Goal: Use online tool/utility: Utilize a website feature to perform a specific function

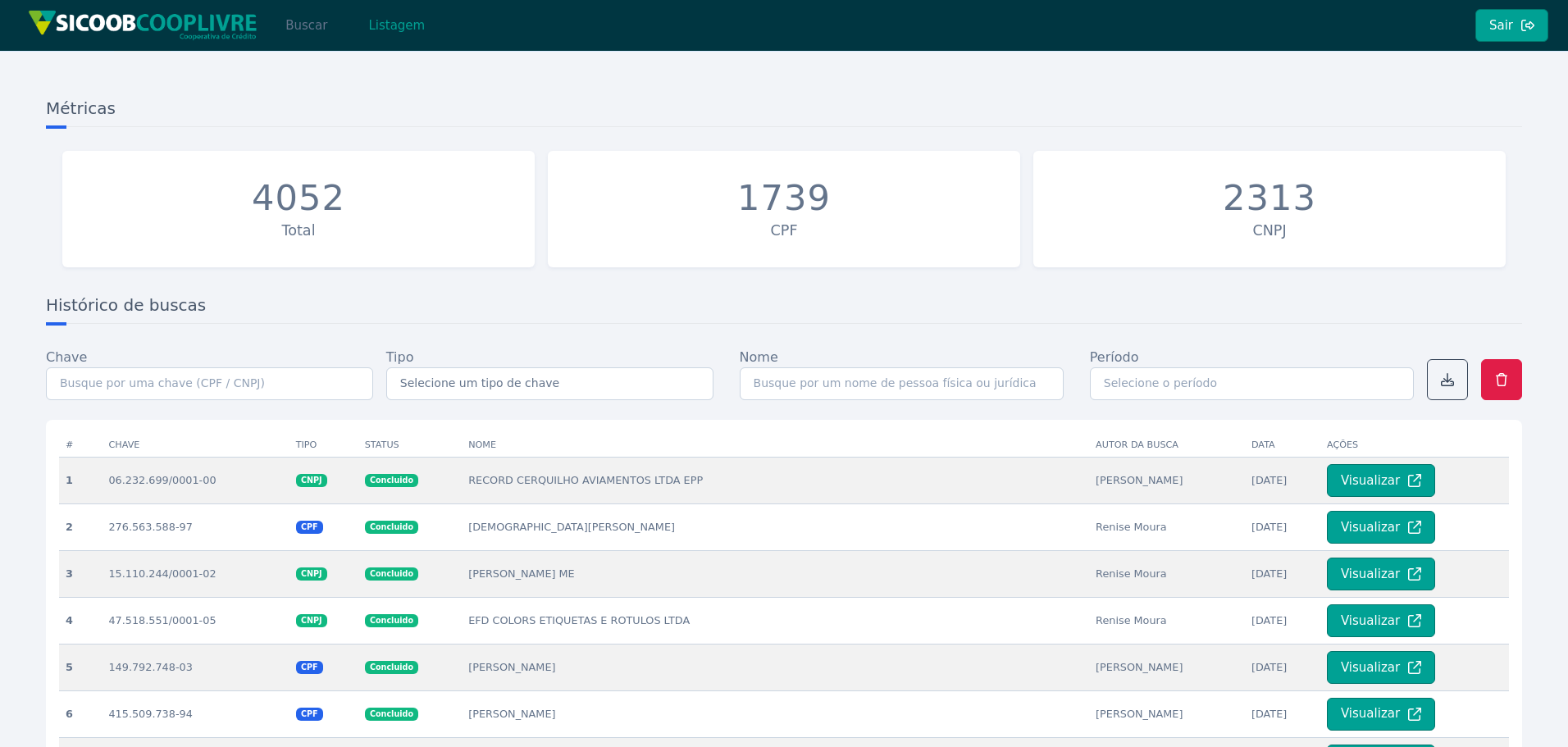
click at [312, 25] on button "Buscar" at bounding box center [306, 26] width 70 height 33
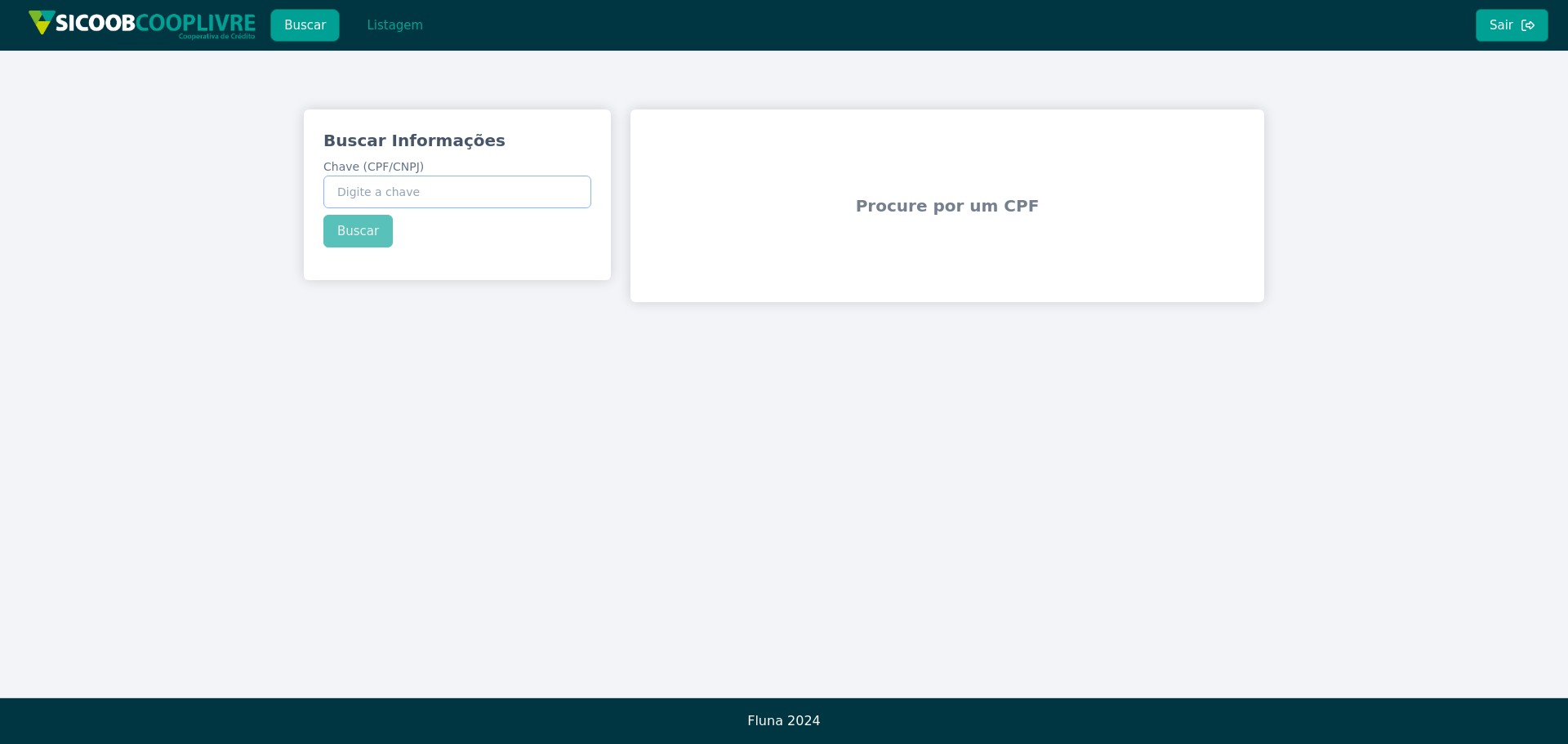
click at [385, 188] on input "Chave (CPF/CNPJ)" at bounding box center [458, 192] width 268 height 33
paste input "340.843.888-90"
type input "340.843.888-90"
click at [364, 228] on button "Buscar" at bounding box center [359, 230] width 70 height 33
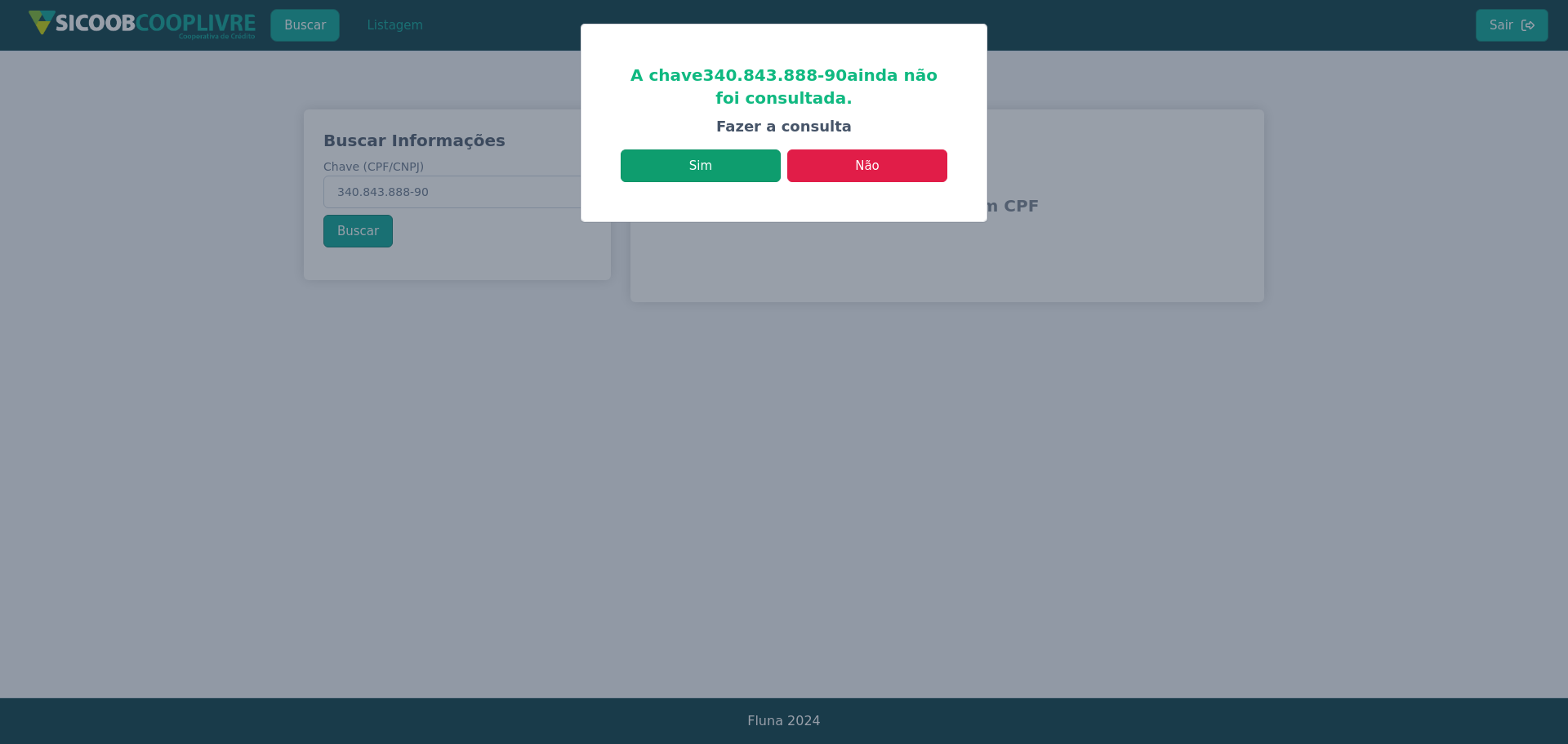
click at [698, 162] on button "Sim" at bounding box center [700, 165] width 160 height 33
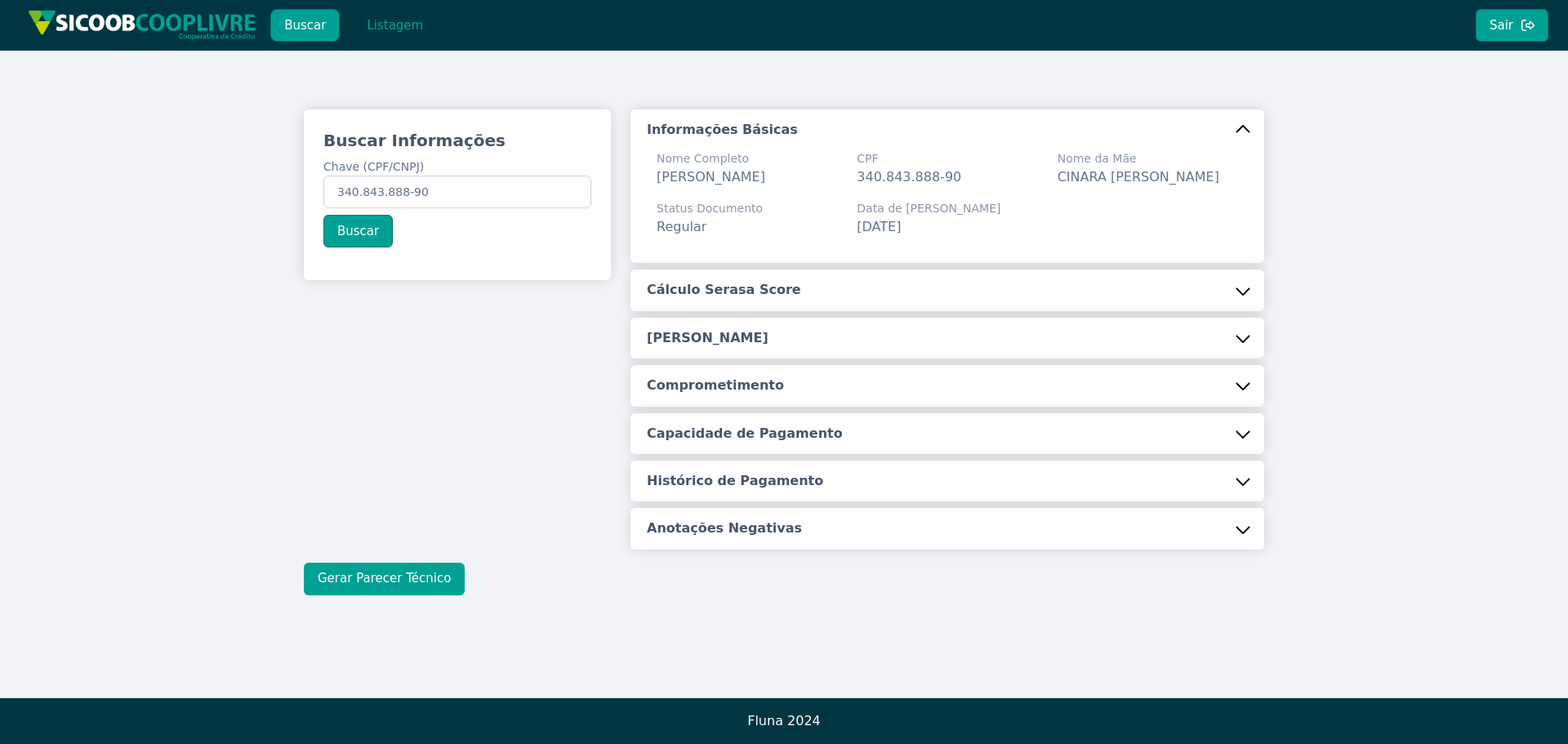
click at [405, 570] on button "Gerar Parecer Técnico" at bounding box center [384, 579] width 161 height 33
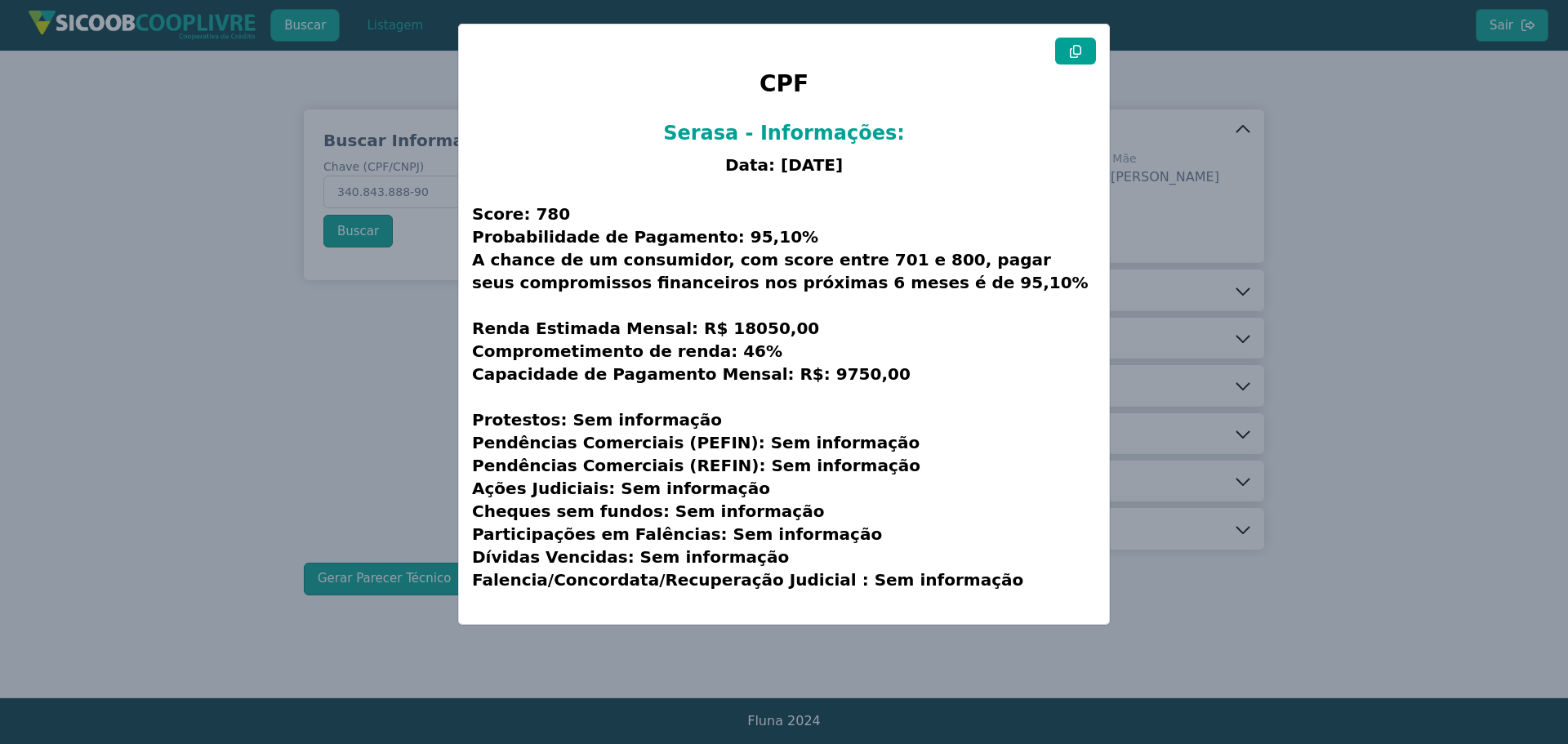
click at [1079, 50] on icon at bounding box center [1075, 51] width 13 height 13
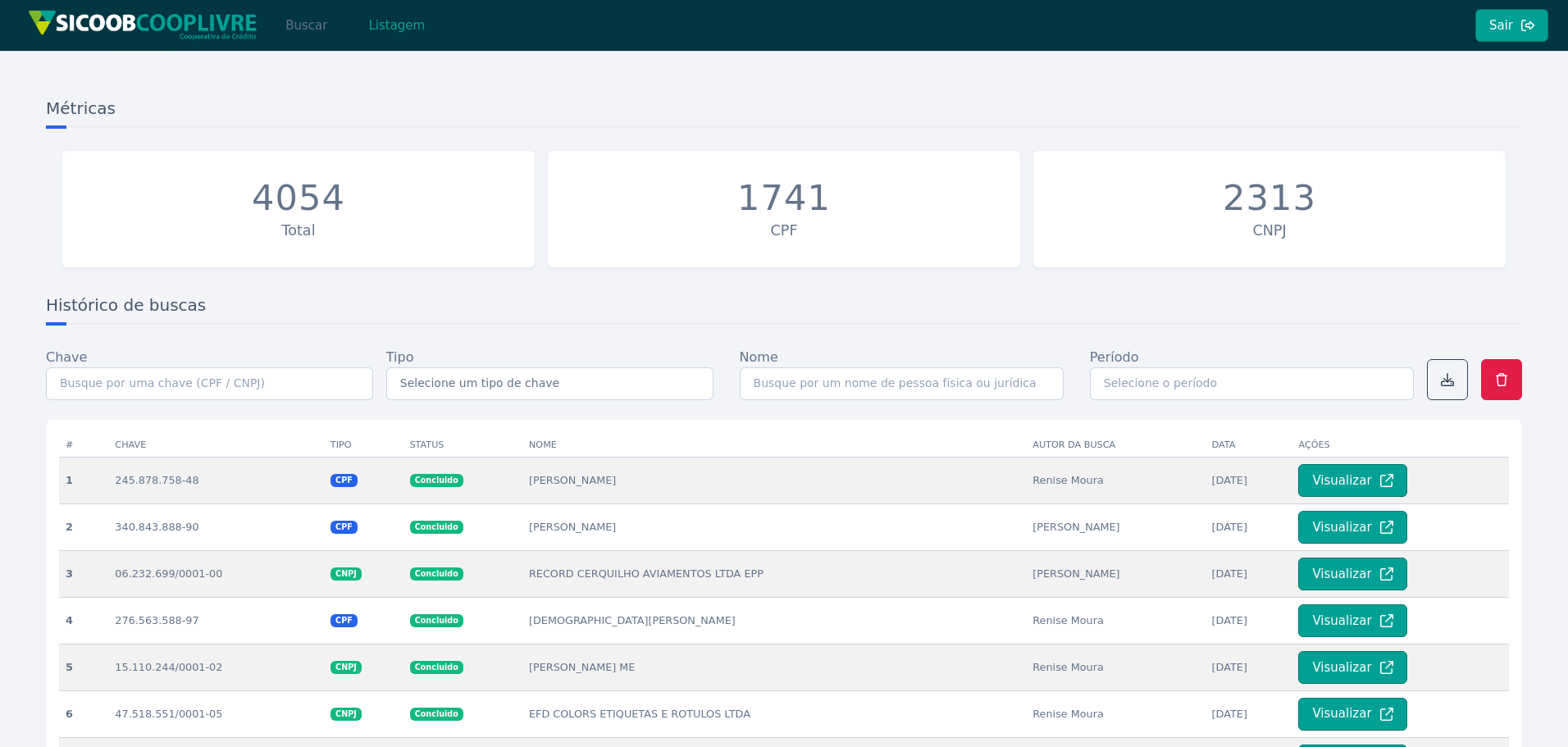
click at [303, 26] on button "Buscar" at bounding box center [306, 26] width 70 height 33
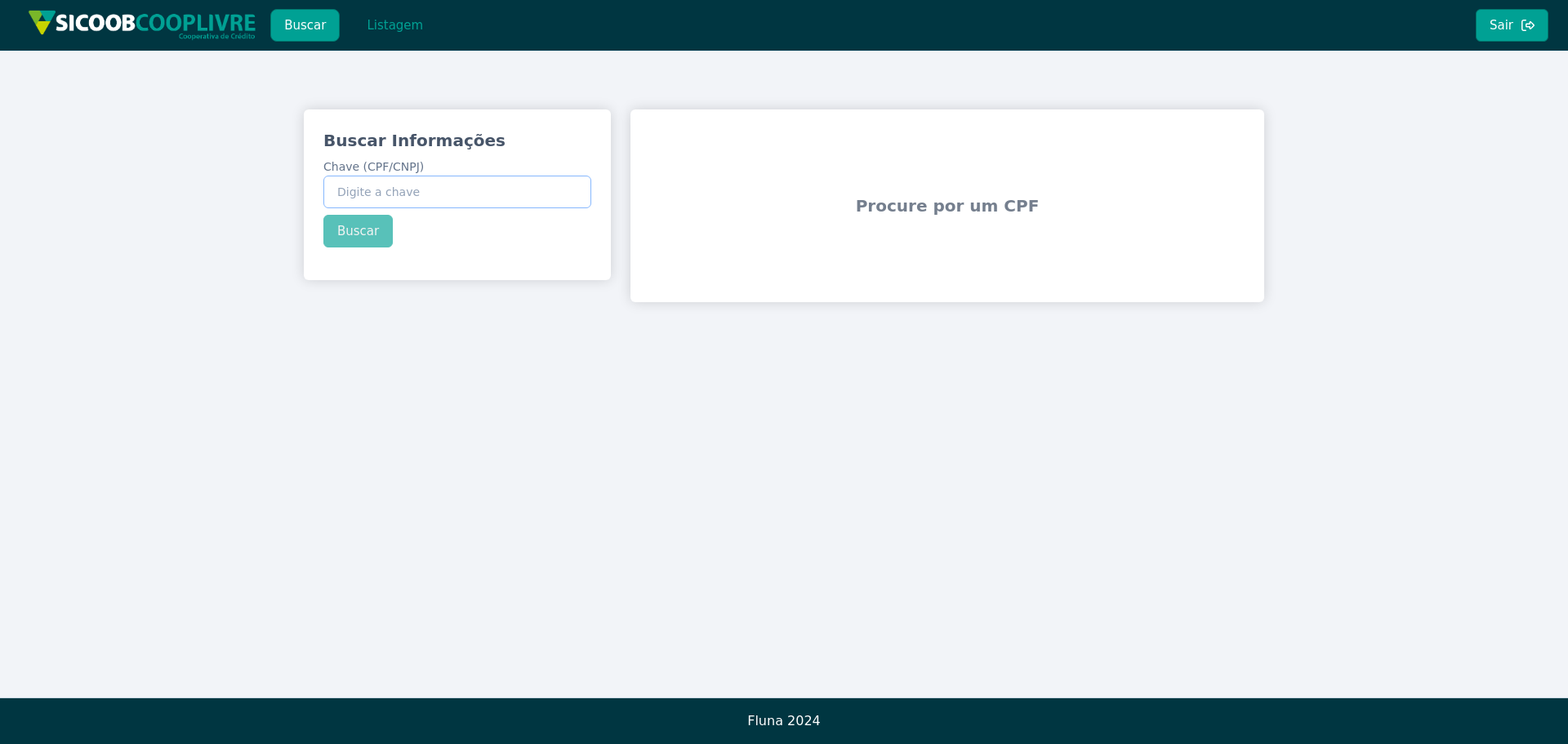
click at [419, 181] on input "Chave (CPF/CNPJ)" at bounding box center [458, 192] width 268 height 33
paste input "19.090.070/0001-06"
type input "19.090.070/0001-06"
click at [333, 233] on button "Buscar" at bounding box center [359, 230] width 70 height 33
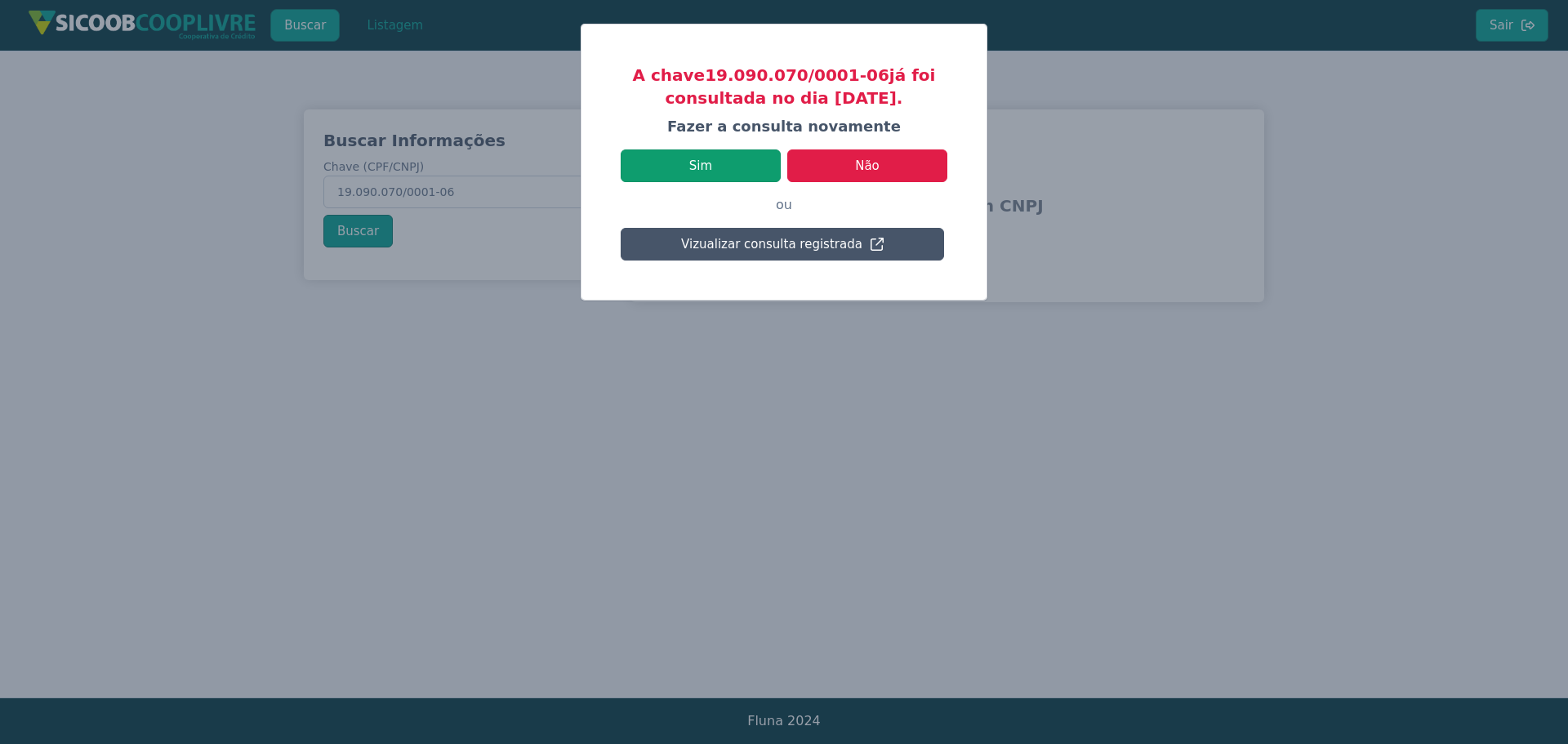
click at [716, 159] on button "Sim" at bounding box center [700, 165] width 160 height 33
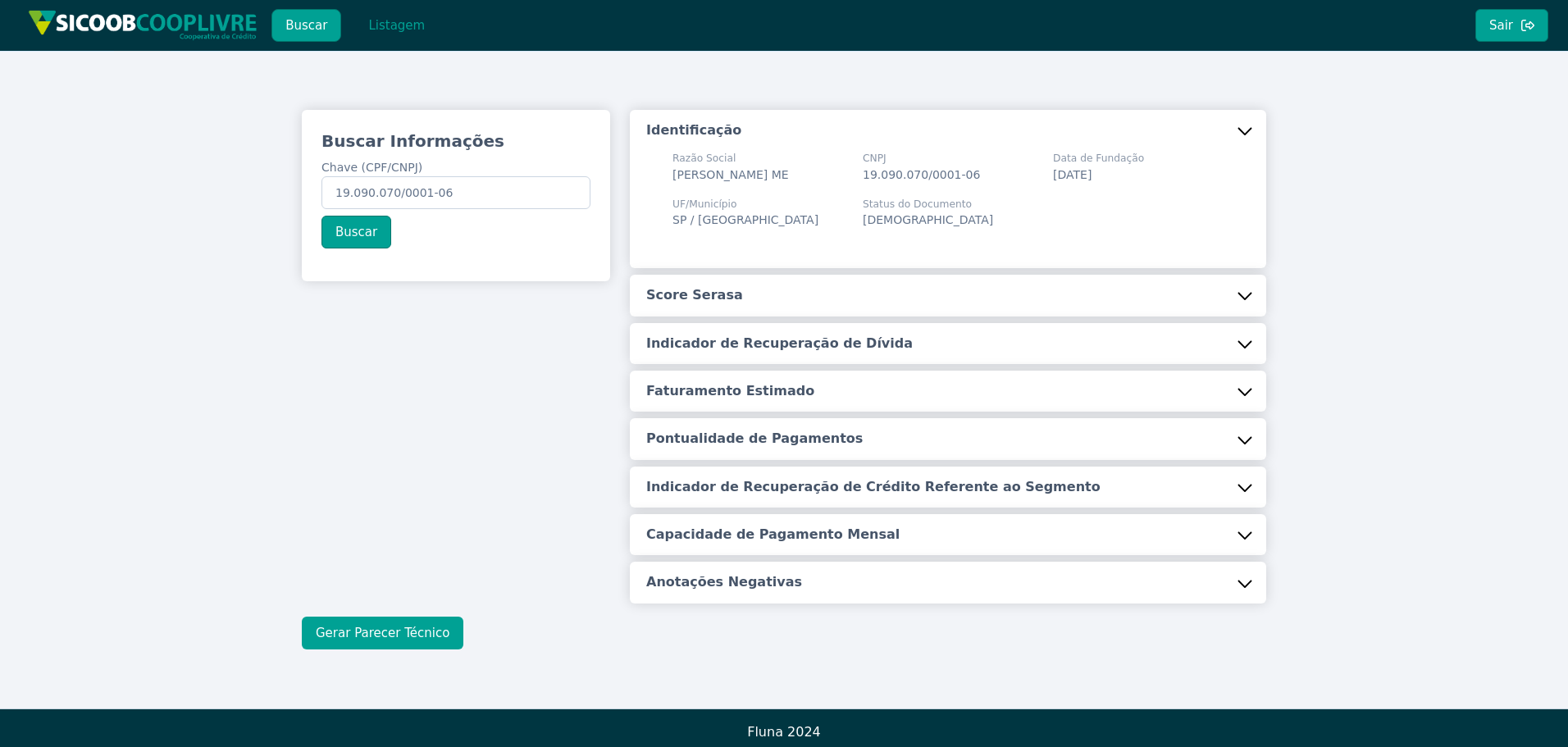
click at [393, 631] on button "Gerar Parecer Técnico" at bounding box center [383, 633] width 162 height 33
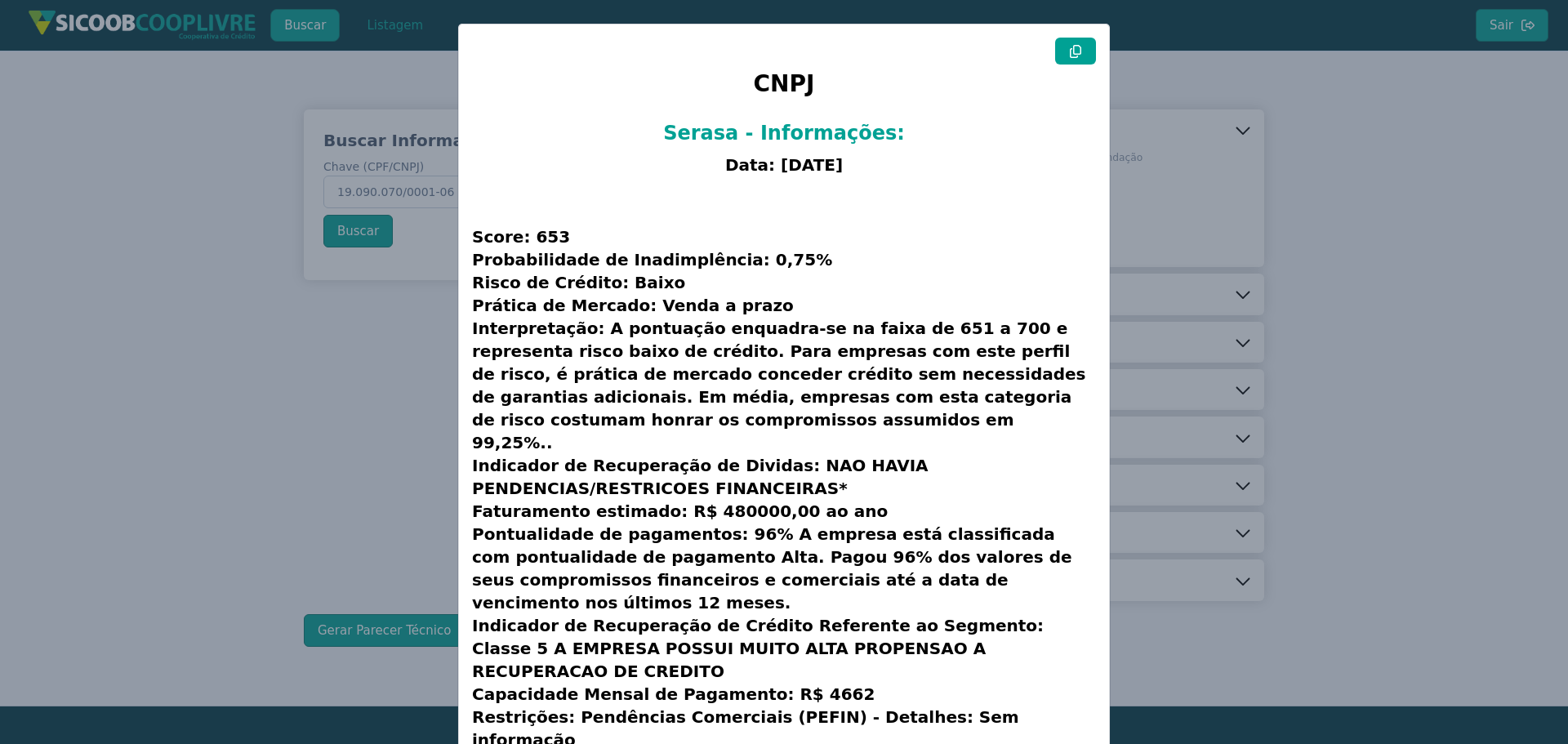
click at [1069, 45] on icon at bounding box center [1075, 51] width 13 height 13
